Goal: Task Accomplishment & Management: Manage account settings

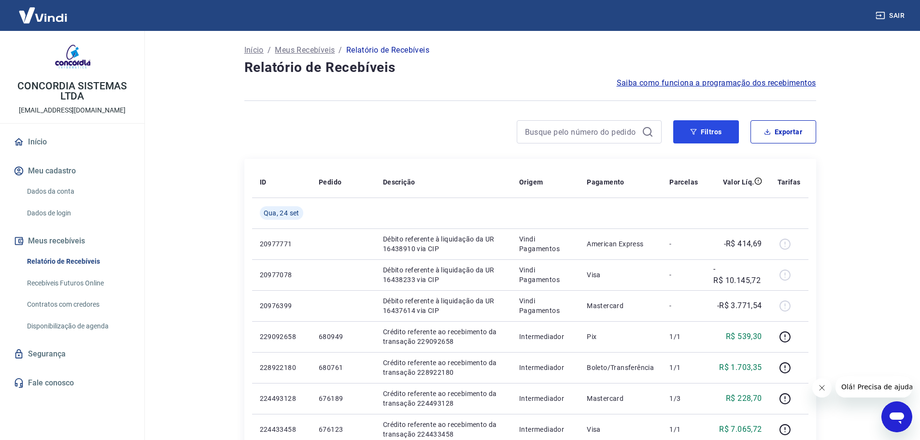
drag, startPoint x: 692, startPoint y: 124, endPoint x: 919, endPoint y: 166, distance: 231.0
click at [692, 124] on button "Filtros" at bounding box center [706, 131] width 66 height 23
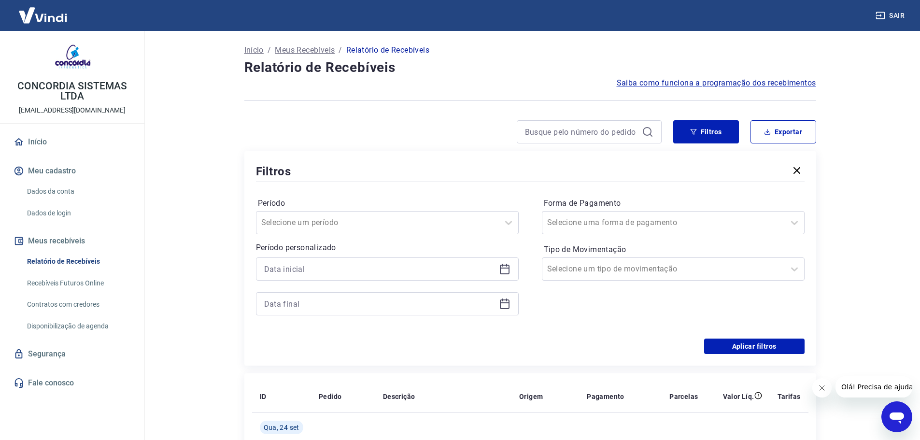
click at [501, 269] on icon at bounding box center [505, 269] width 12 height 12
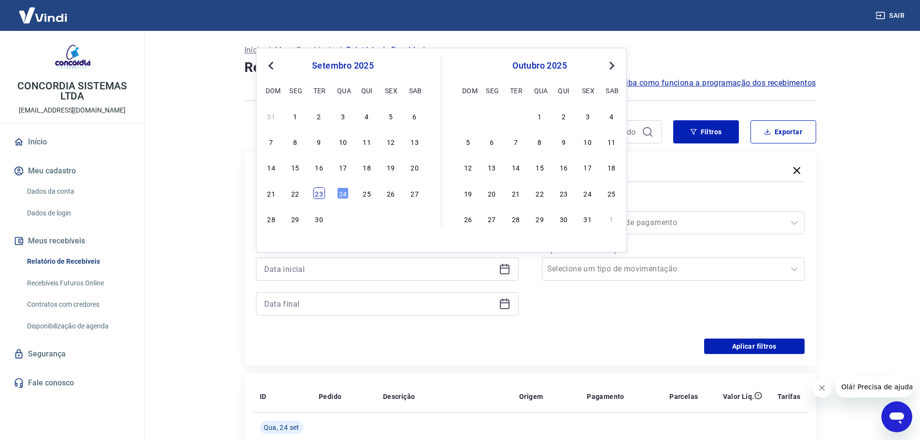
click at [314, 193] on div "23" at bounding box center [319, 193] width 12 height 12
type input "[DATE]"
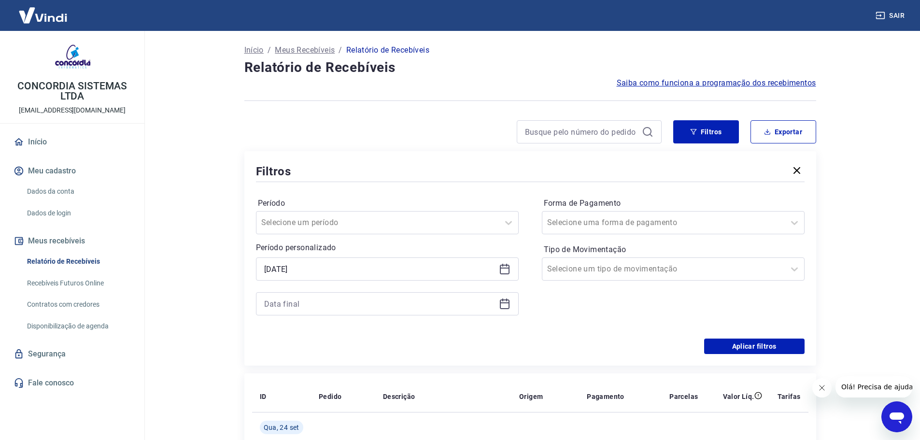
click at [513, 305] on div at bounding box center [387, 303] width 263 height 23
click at [502, 305] on icon at bounding box center [505, 304] width 12 height 12
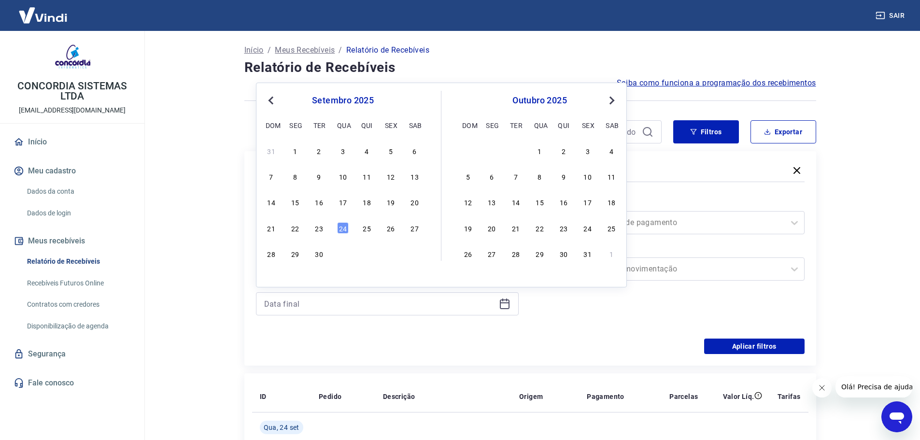
click at [317, 235] on div "21 22 23 24 25 26 27" at bounding box center [342, 228] width 157 height 14
click at [317, 230] on div "23" at bounding box center [319, 228] width 12 height 12
type input "[DATE]"
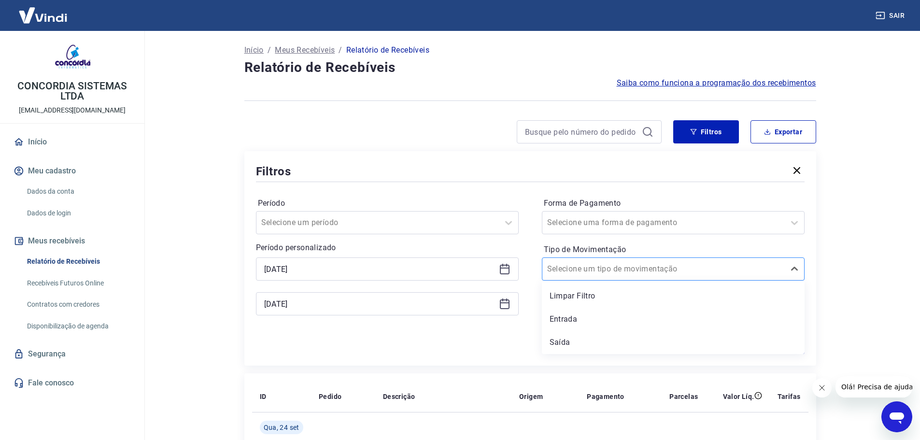
click at [651, 263] on div at bounding box center [663, 269] width 233 height 14
click at [608, 317] on div "Entrada" at bounding box center [673, 319] width 263 height 19
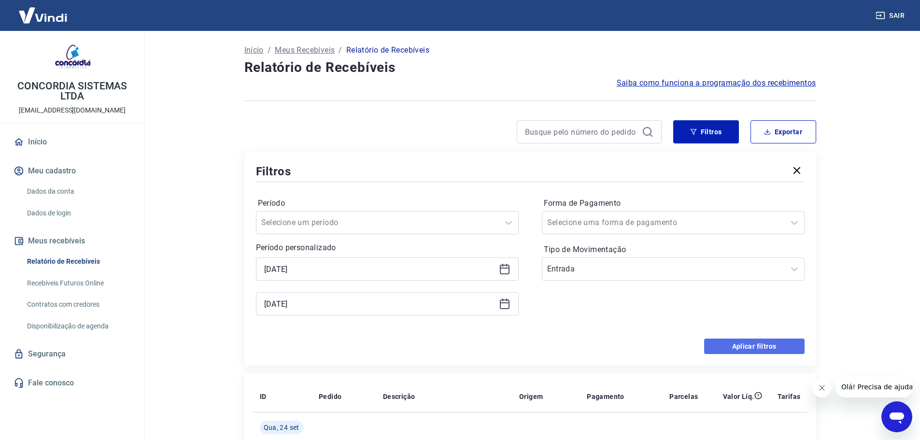
click at [749, 352] on button "Aplicar filtros" at bounding box center [754, 346] width 100 height 15
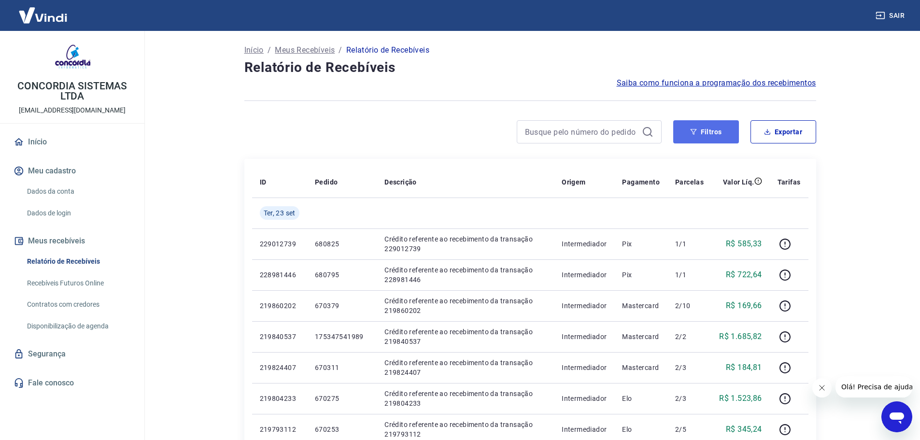
click at [709, 134] on button "Filtros" at bounding box center [706, 131] width 66 height 23
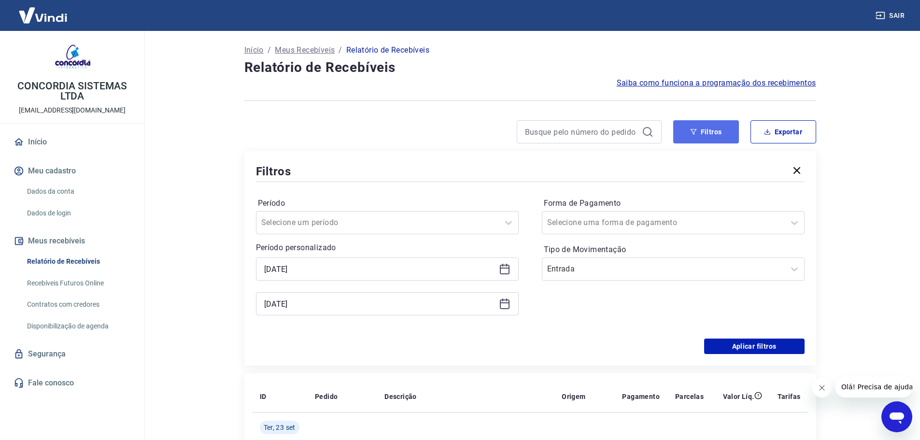
click at [709, 133] on button "Filtros" at bounding box center [706, 131] width 66 height 23
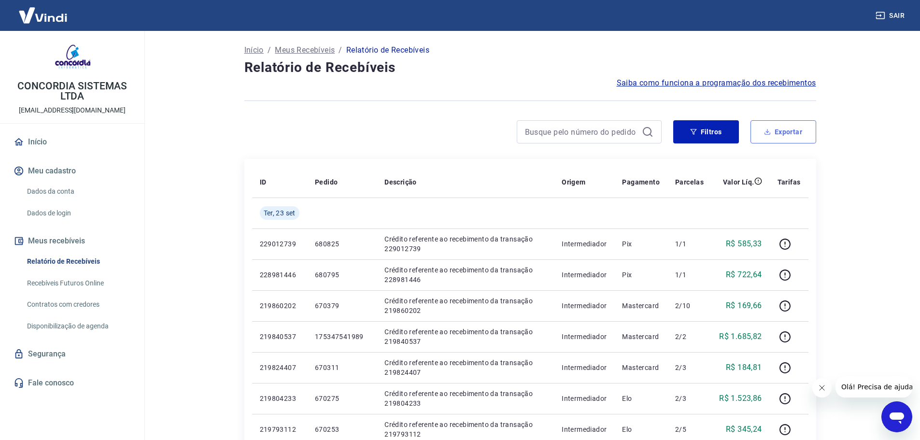
click at [761, 127] on button "Exportar" at bounding box center [784, 131] width 66 height 23
type input "[DATE]"
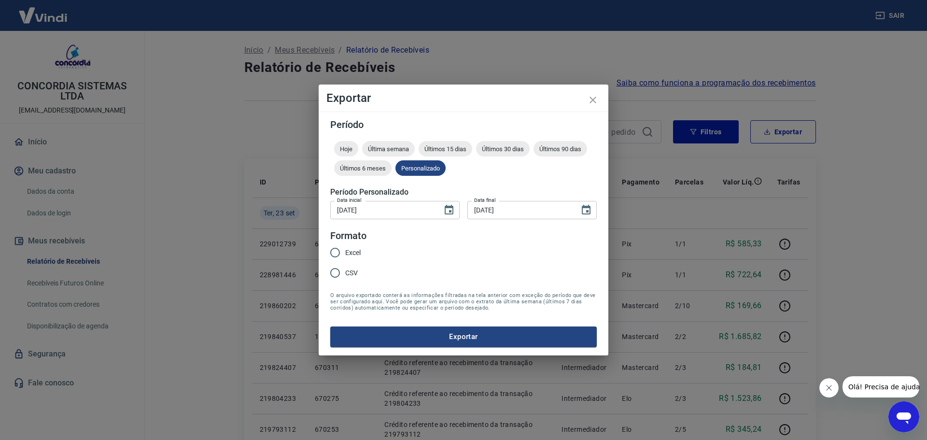
click at [351, 248] on span "Excel" at bounding box center [352, 253] width 15 height 10
click at [345, 247] on input "Excel" at bounding box center [335, 252] width 20 height 20
radio input "true"
click at [414, 340] on button "Exportar" at bounding box center [463, 337] width 267 height 20
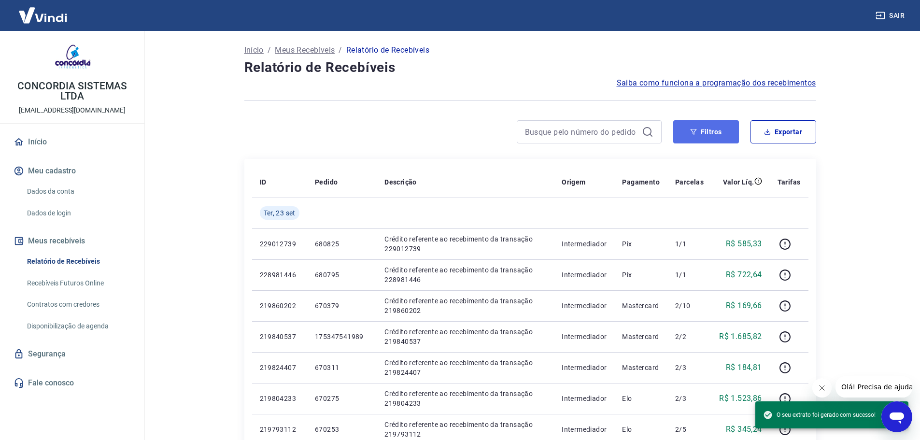
click at [678, 139] on button "Filtros" at bounding box center [706, 131] width 66 height 23
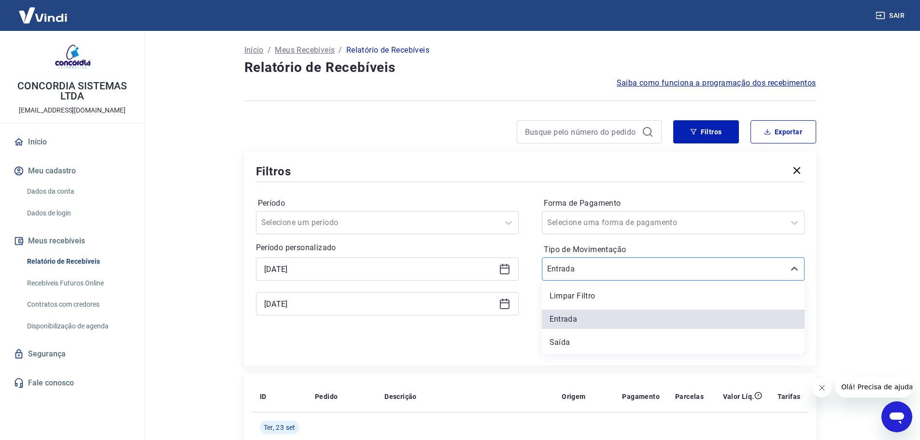
click at [596, 264] on input "Tipo de Movimentação" at bounding box center [596, 269] width 98 height 12
click at [566, 346] on div "Saída" at bounding box center [673, 342] width 263 height 19
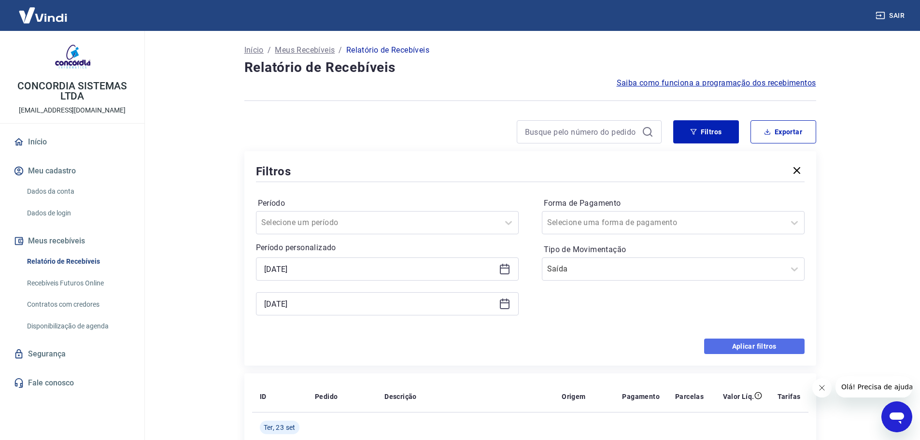
click at [725, 343] on button "Aplicar filtros" at bounding box center [754, 346] width 100 height 15
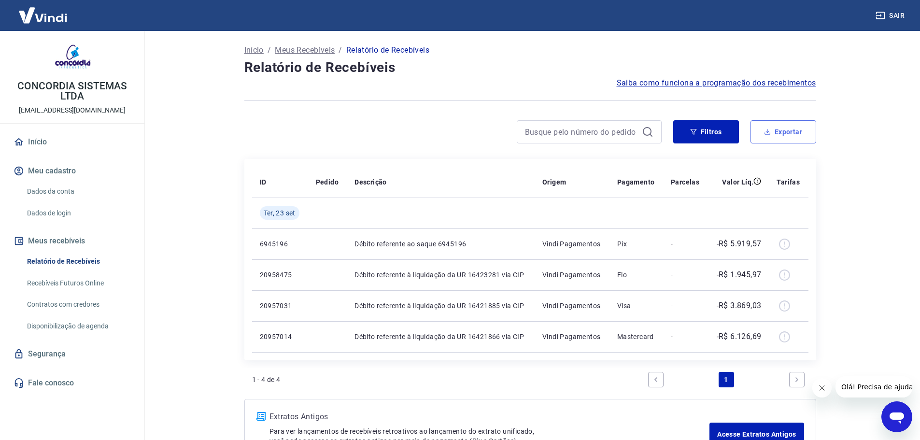
click at [791, 136] on button "Exportar" at bounding box center [784, 131] width 66 height 23
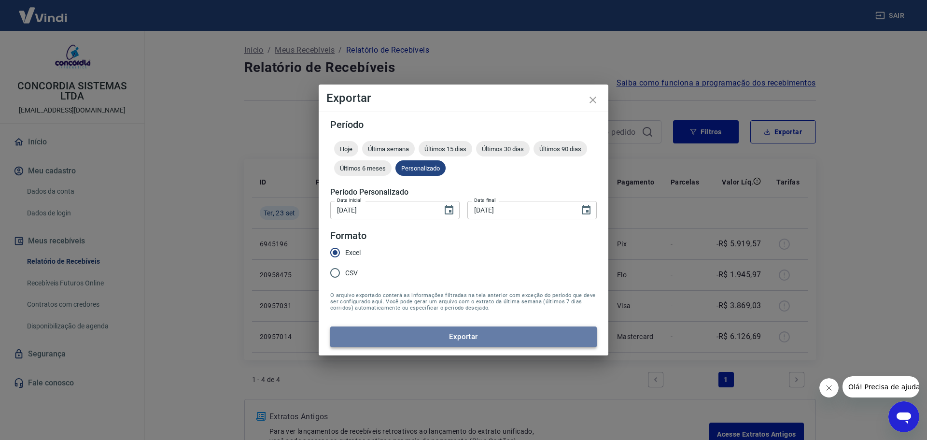
click at [439, 340] on button "Exportar" at bounding box center [463, 337] width 267 height 20
